Goal: Navigation & Orientation: Find specific page/section

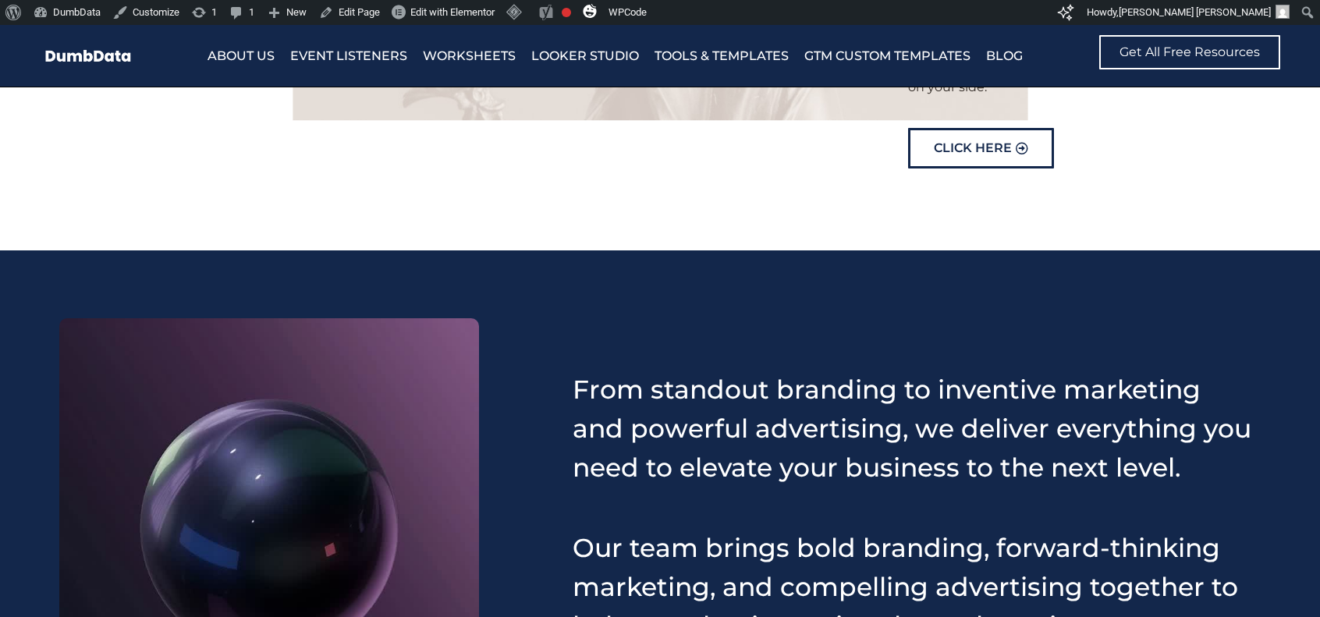
scroll to position [468, 0]
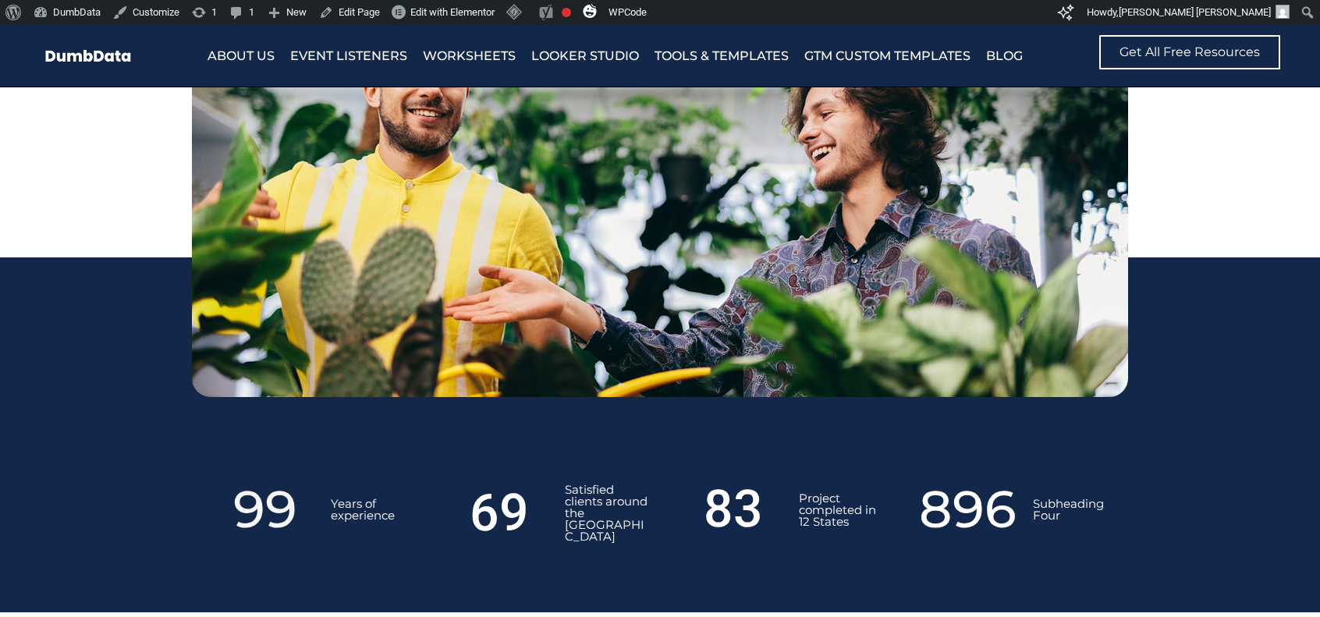
scroll to position [1950, 0]
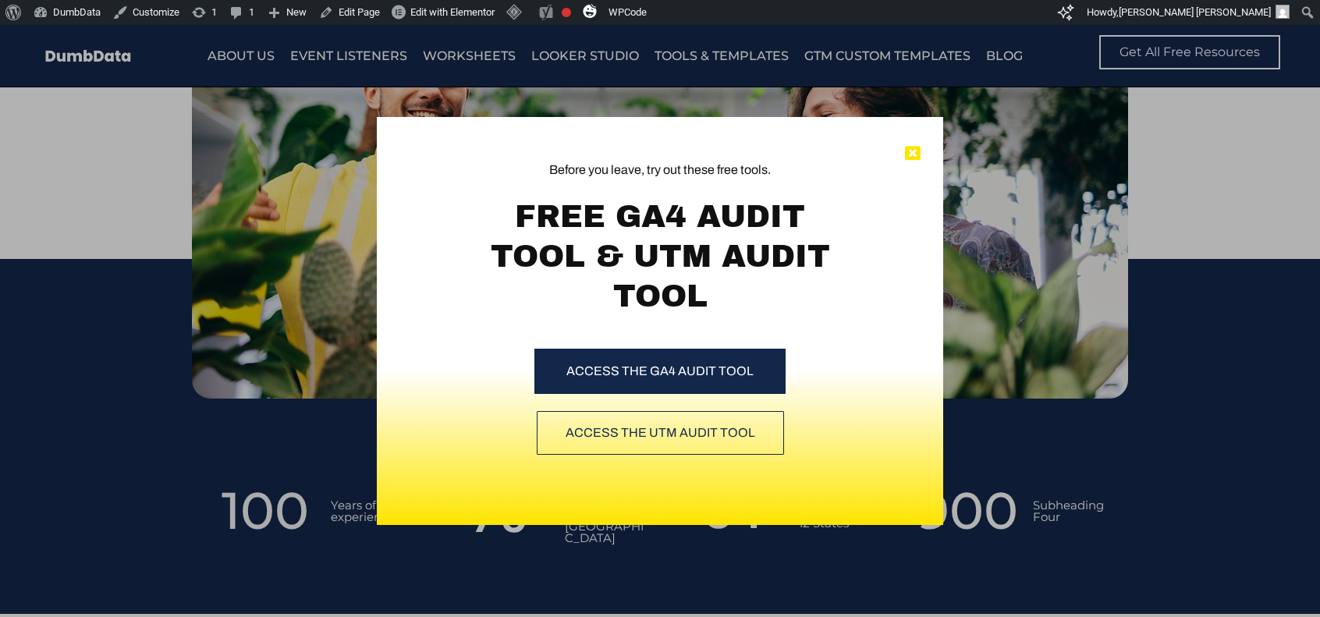
click at [919, 158] on icon at bounding box center [913, 154] width 16 height 16
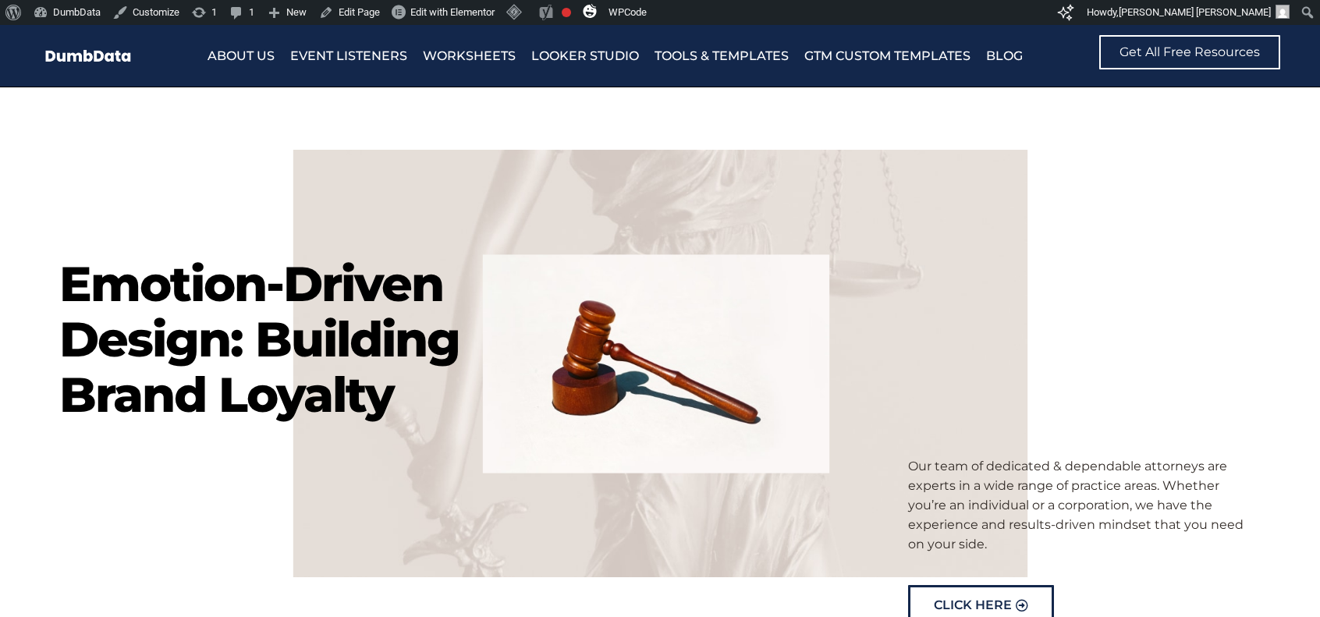
scroll to position [0, 0]
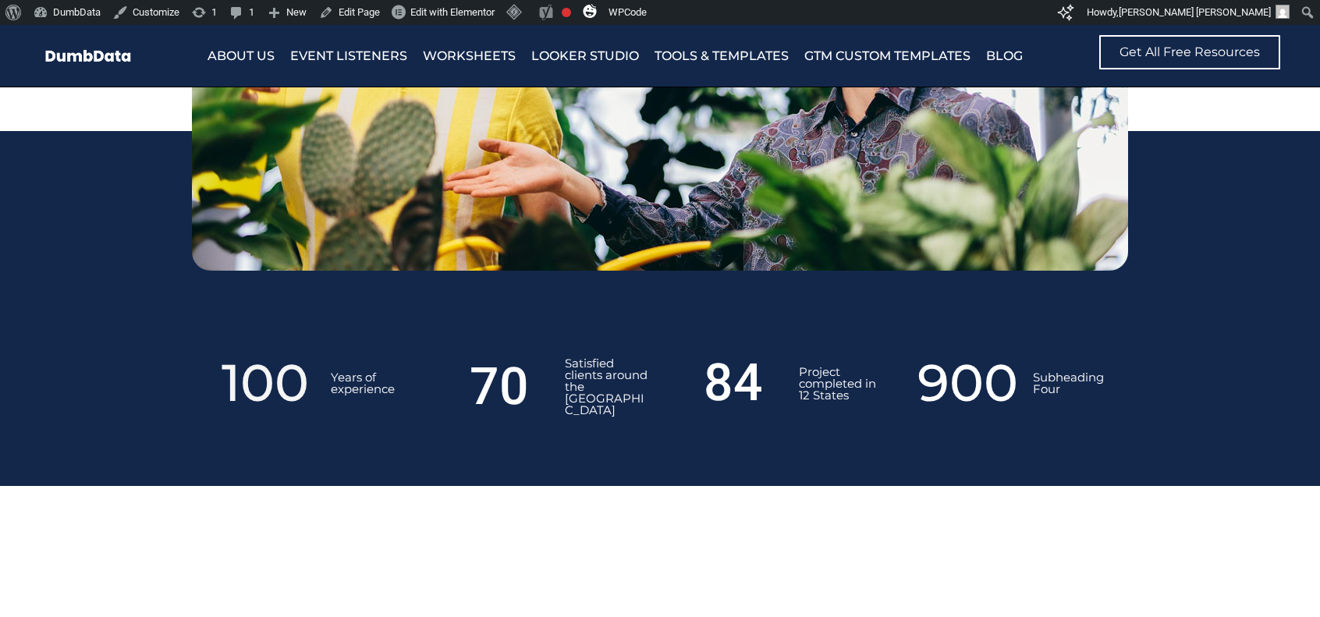
scroll to position [2028, 0]
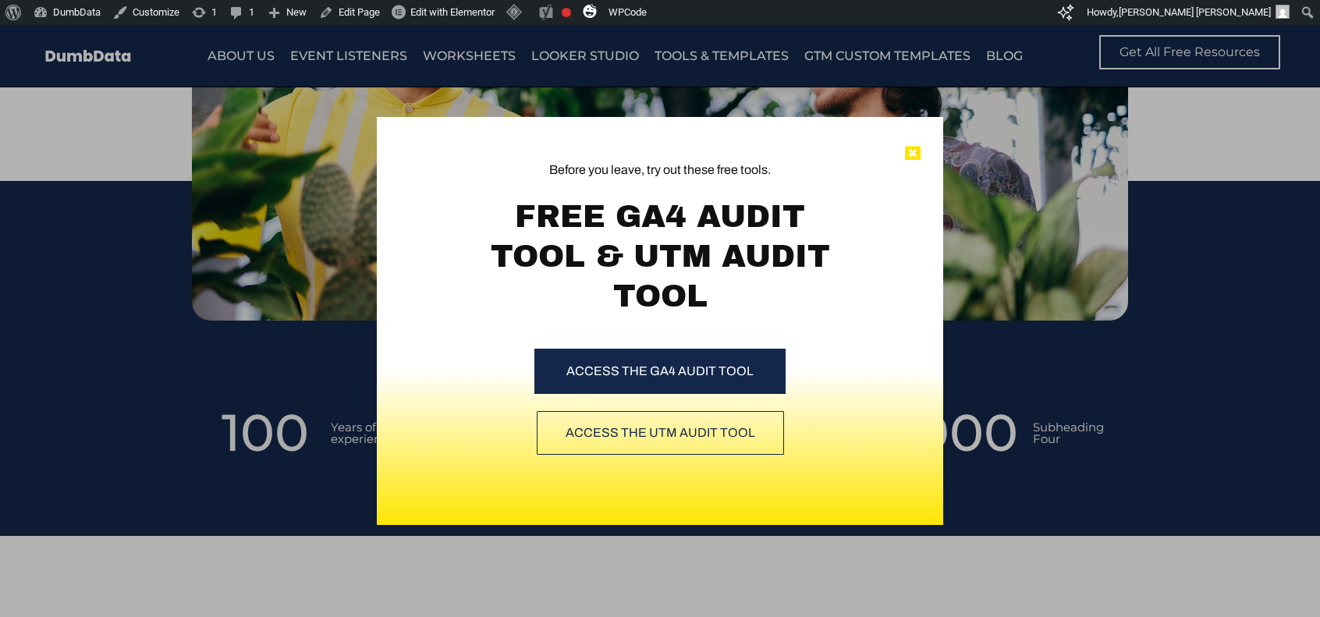
click at [915, 155] on icon at bounding box center [913, 154] width 16 height 16
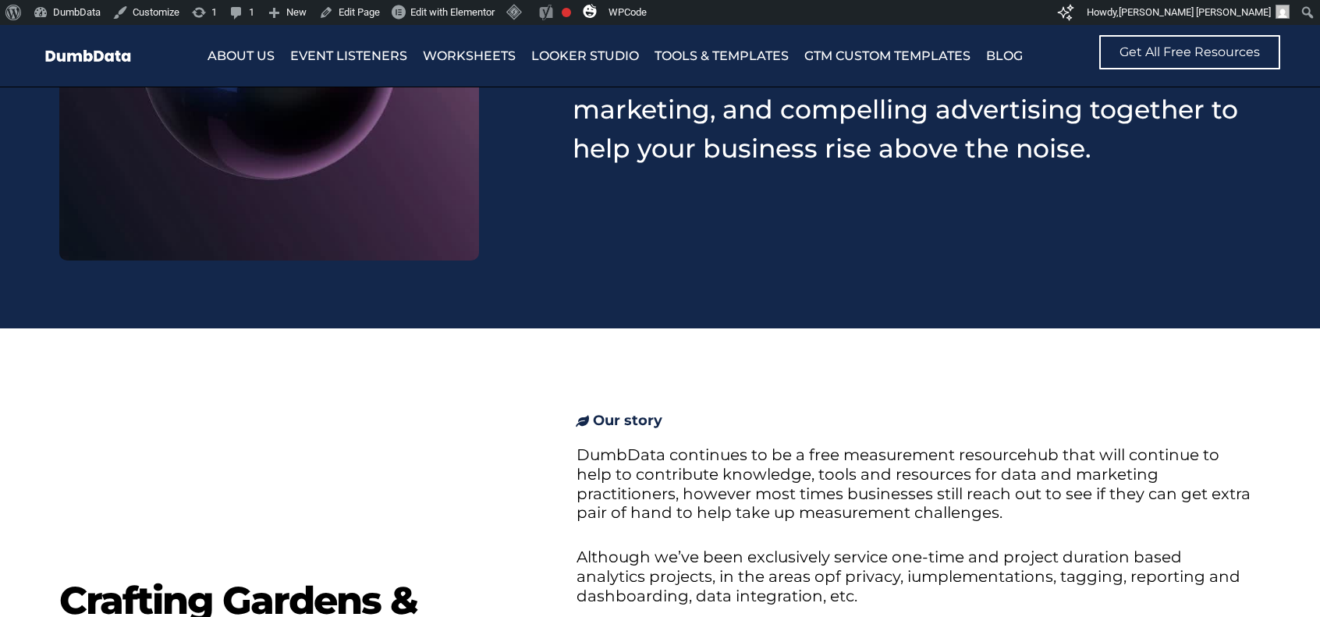
scroll to position [936, 0]
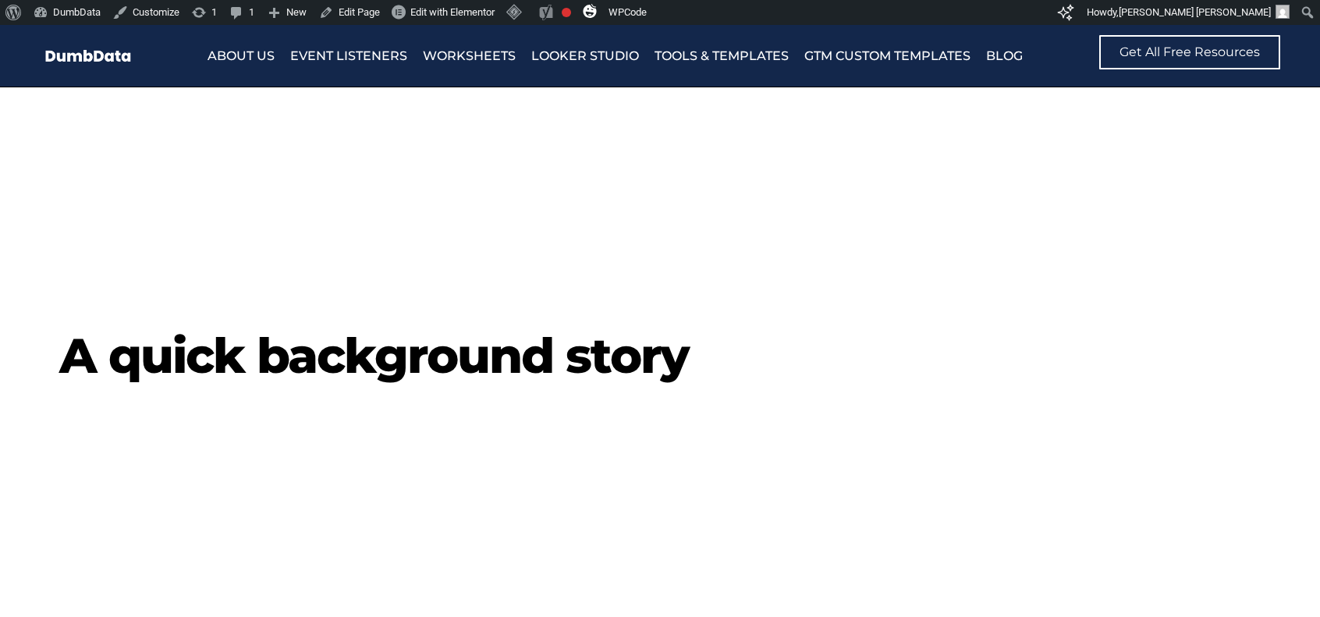
scroll to position [2886, 0]
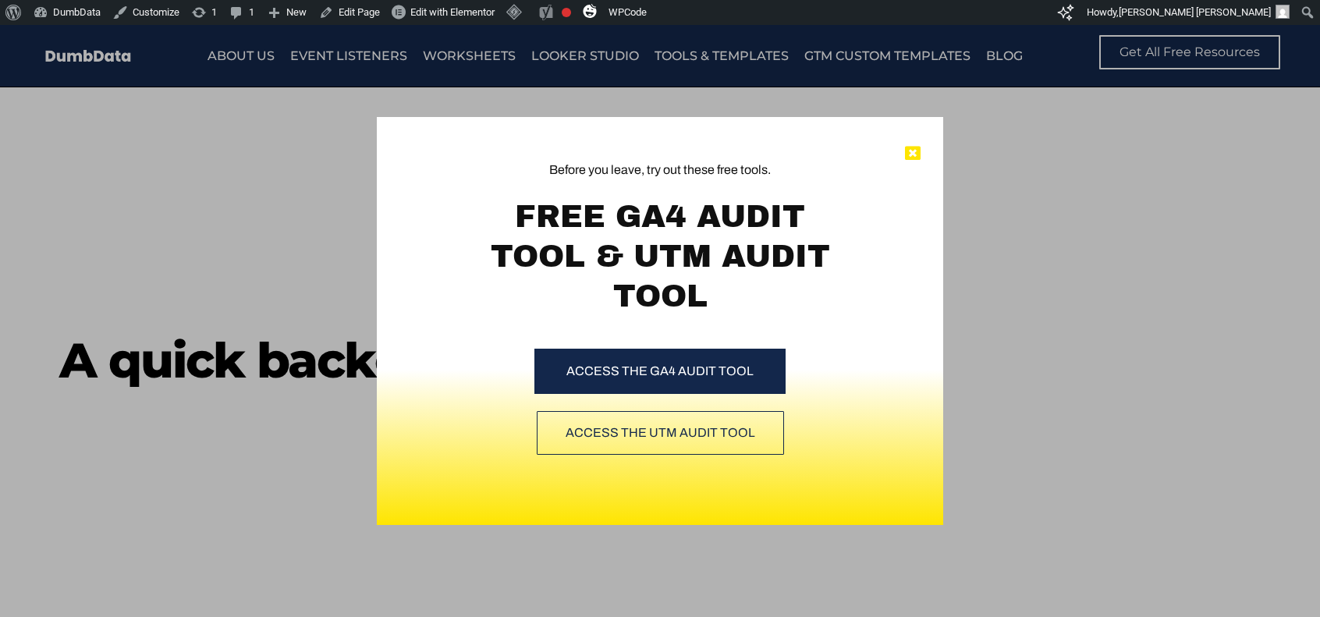
click at [915, 154] on icon at bounding box center [913, 154] width 16 height 16
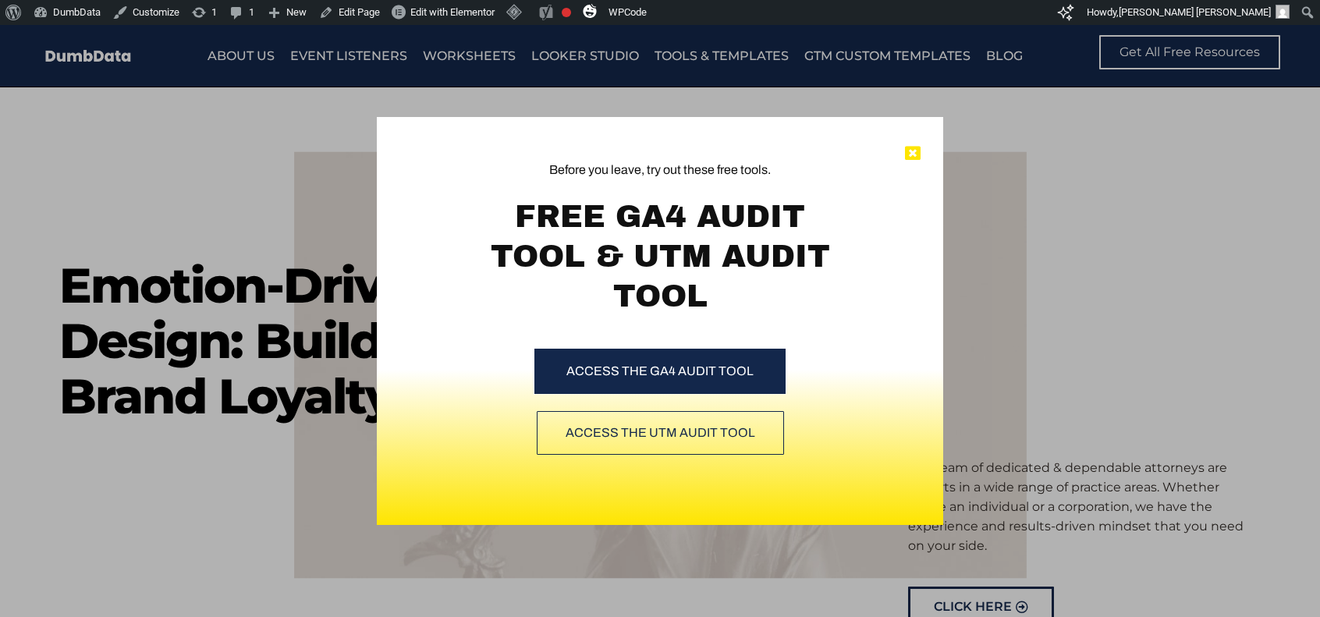
click at [911, 152] on icon at bounding box center [913, 154] width 16 height 16
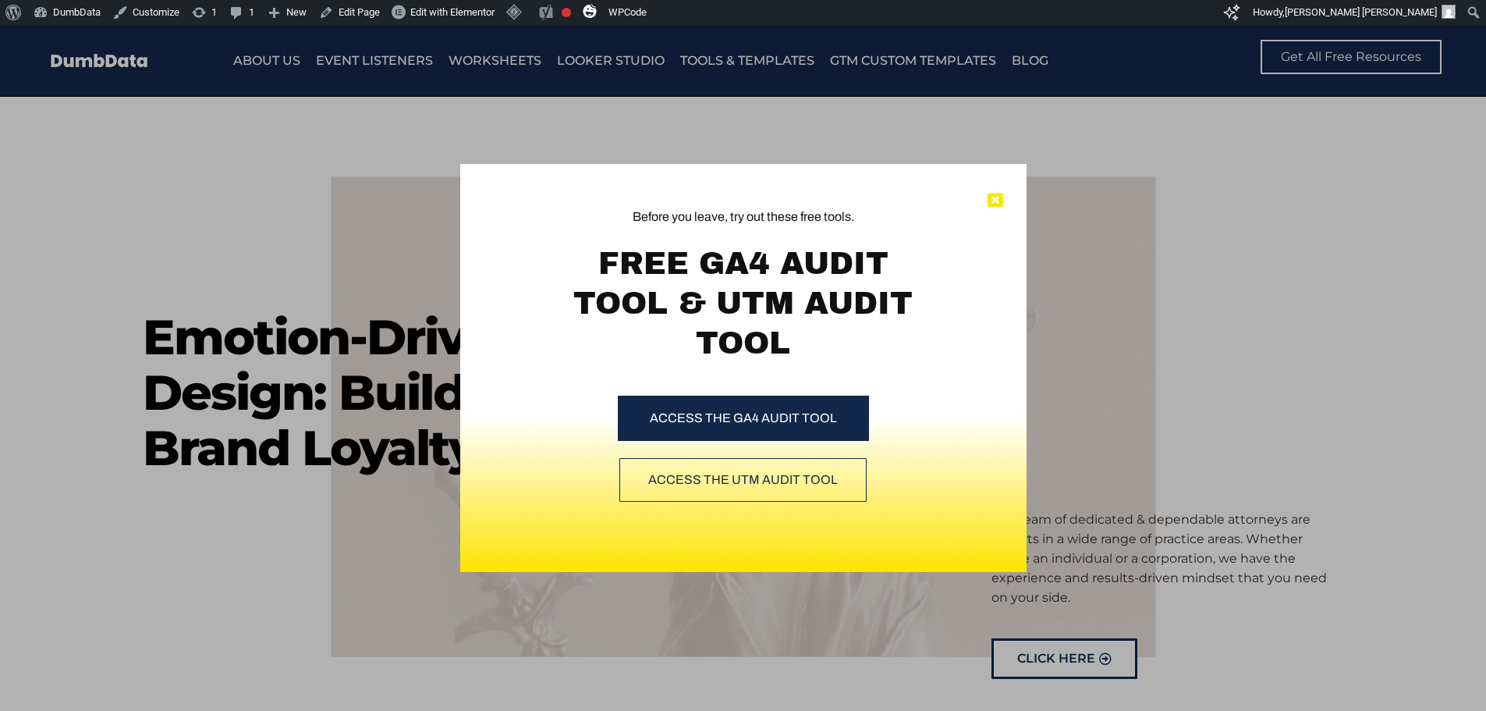
click at [650, 199] on icon at bounding box center [996, 201] width 16 height 16
click at [1002, 200] on icon at bounding box center [996, 201] width 16 height 16
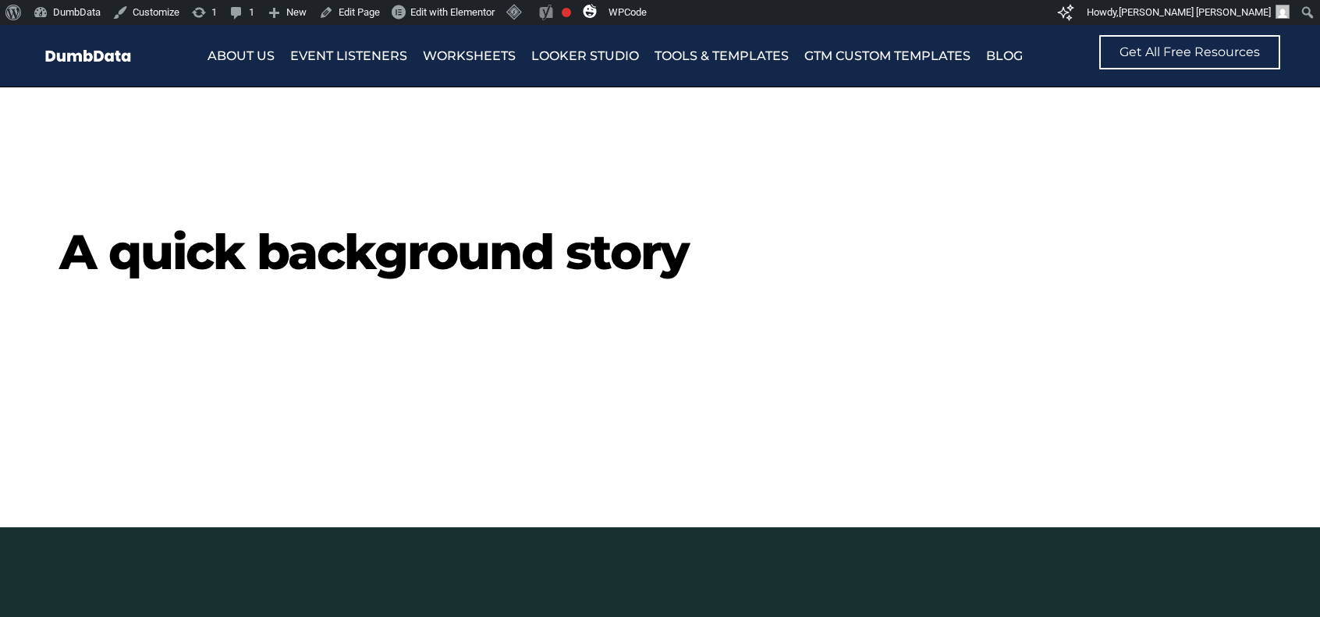
scroll to position [3589, 0]
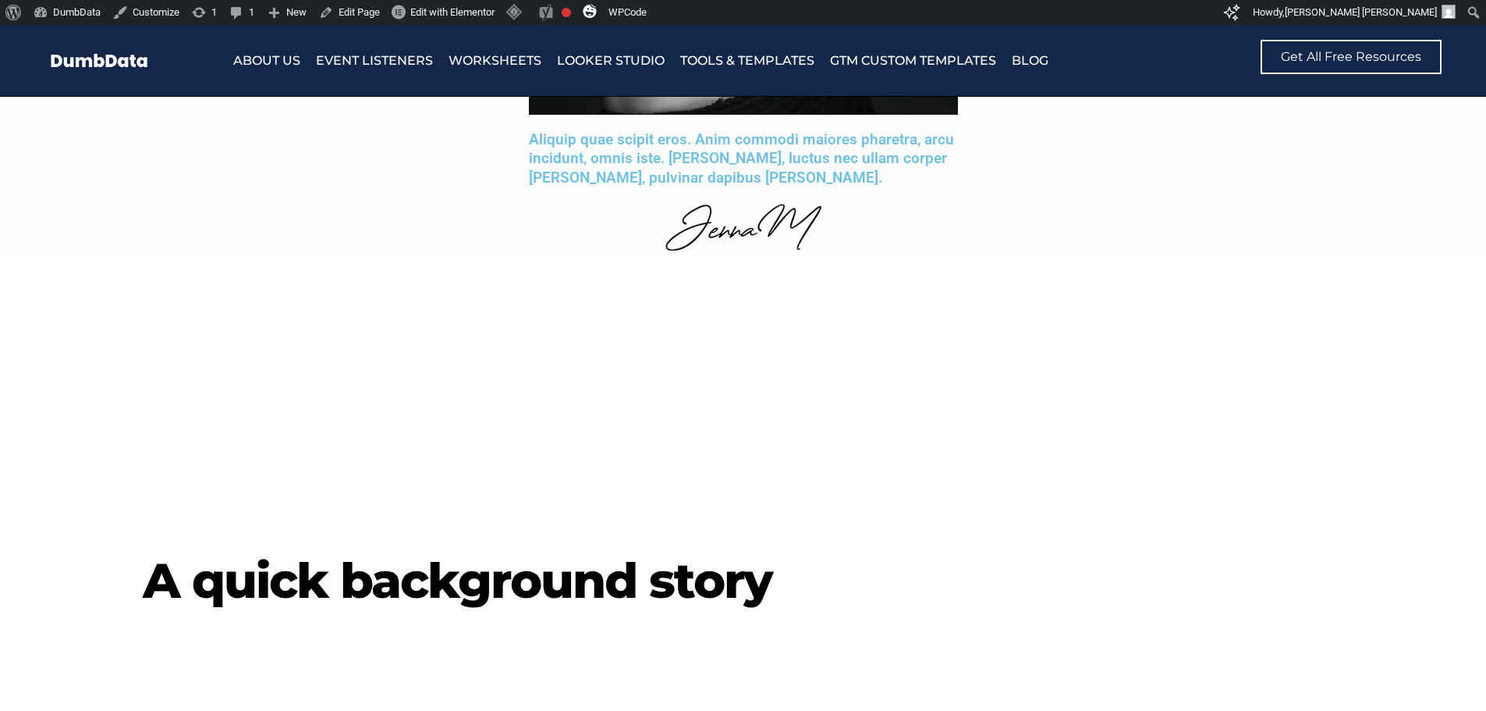
scroll to position [3511, 0]
